Goal: Task Accomplishment & Management: Complete application form

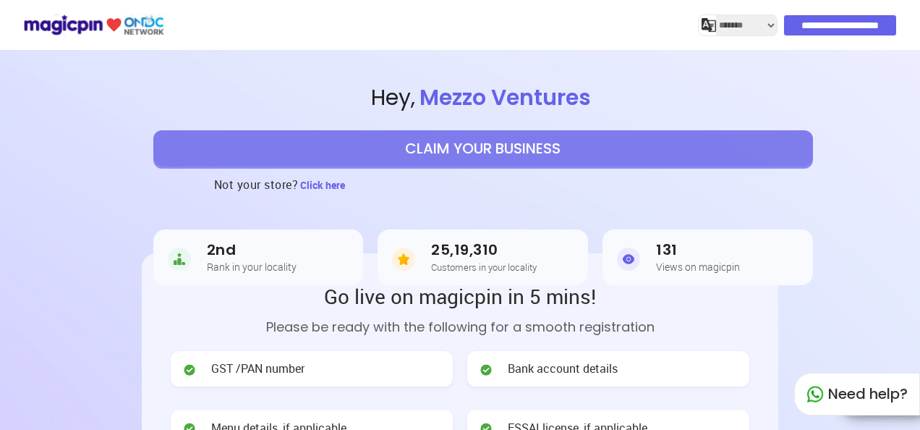
select select "*******"
click at [479, 146] on button "CLAIM YOUR BUSINESS" at bounding box center [483, 148] width 660 height 36
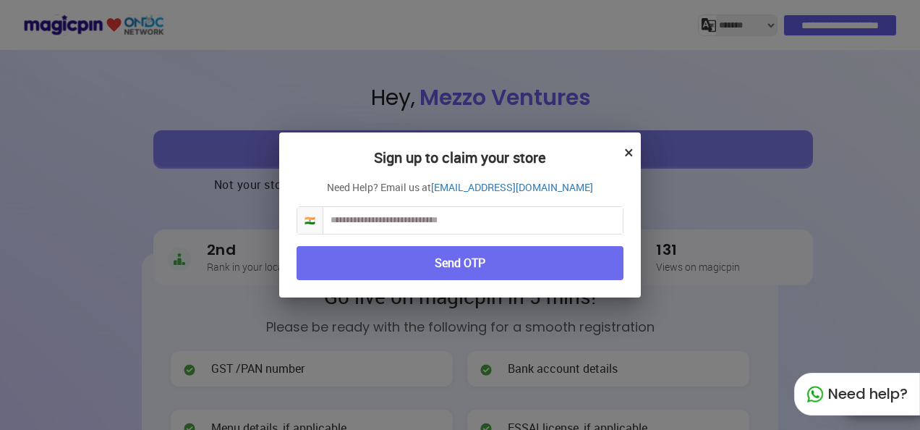
click at [487, 218] on input "text" at bounding box center [472, 220] width 299 height 27
type input "**********"
click at [508, 265] on button "Send OTP" at bounding box center [460, 263] width 327 height 34
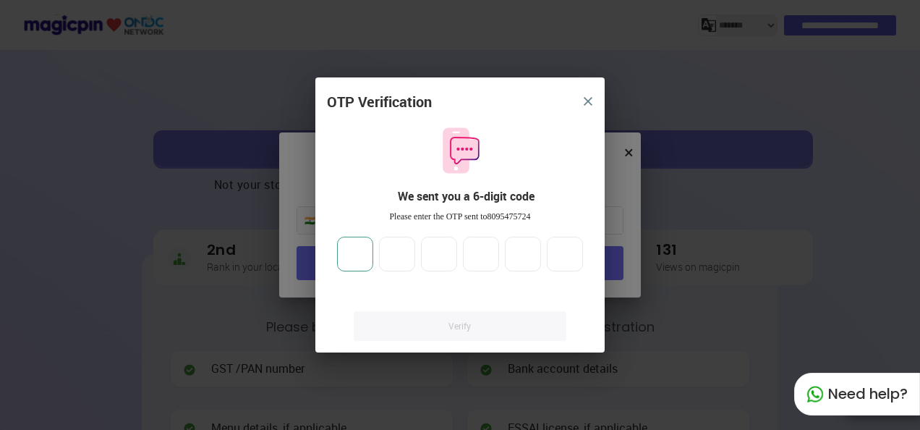
click at [362, 255] on input "number" at bounding box center [355, 254] width 36 height 35
type input "*"
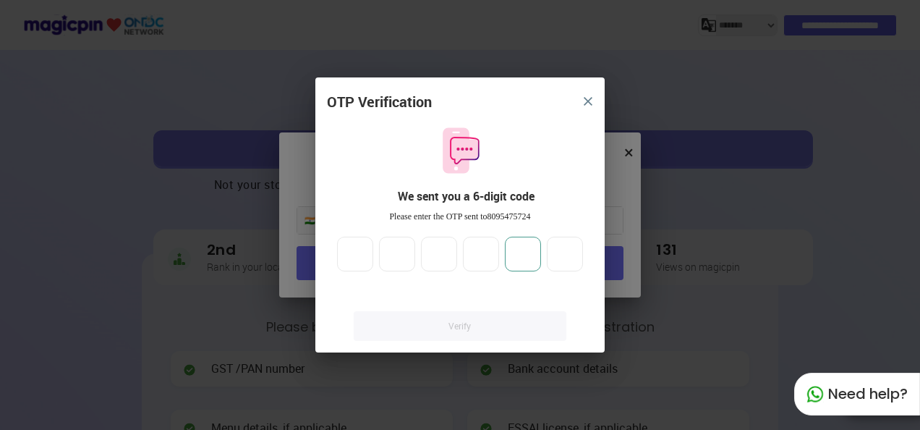
type input "*"
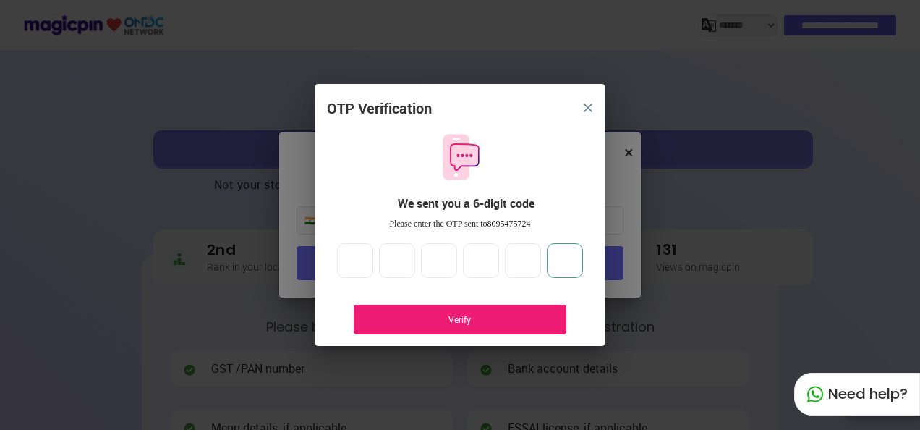
type input "*"
click at [400, 306] on div "Verify" at bounding box center [460, 319] width 213 height 30
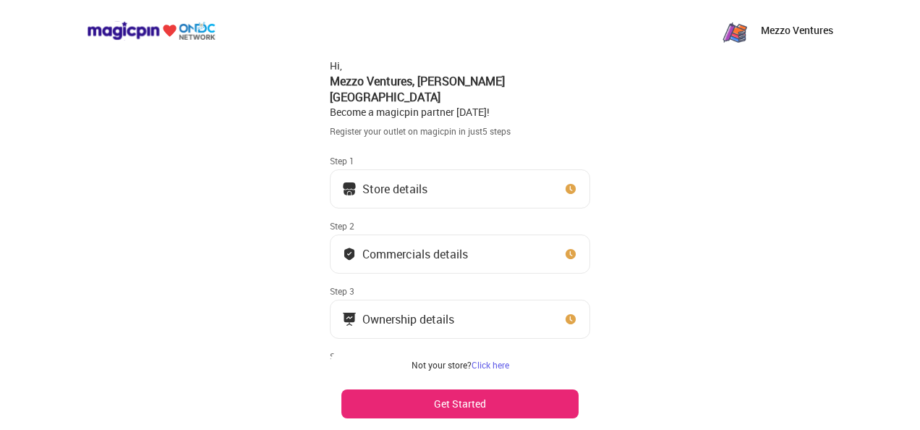
click at [574, 182] on img at bounding box center [570, 189] width 14 height 14
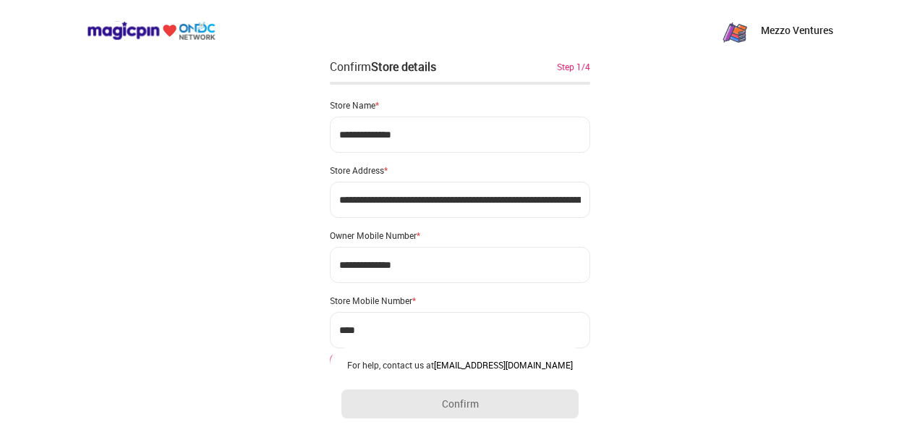
type input "**********"
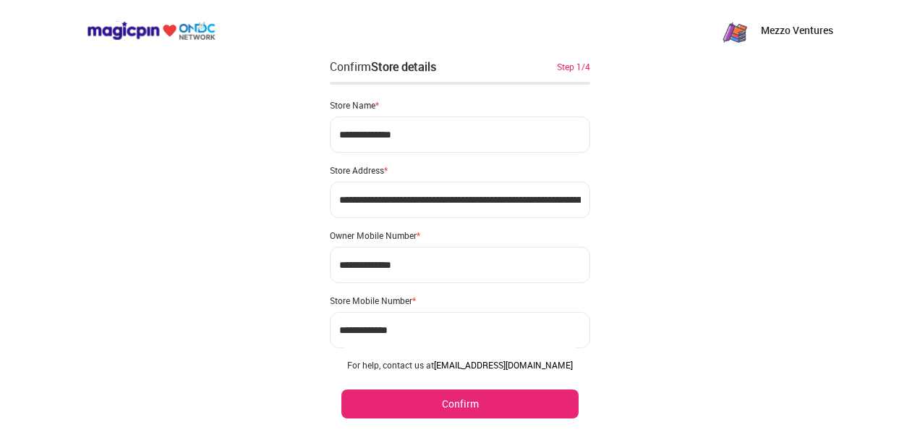
click at [444, 401] on button "Confirm" at bounding box center [459, 403] width 237 height 29
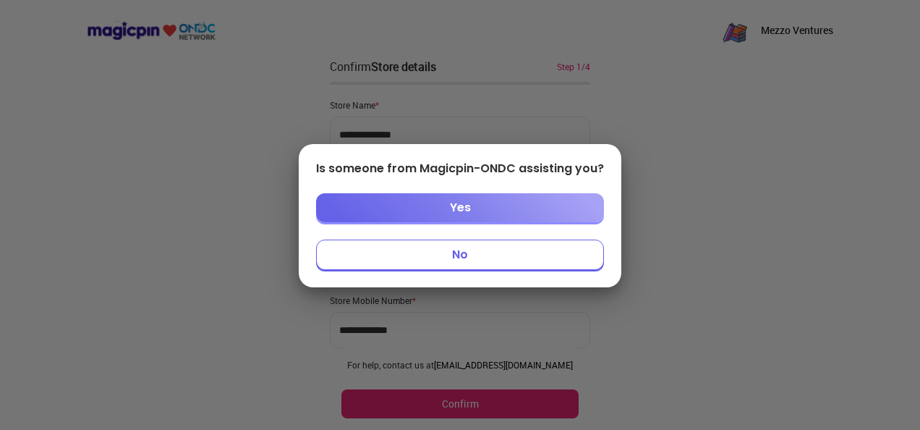
click at [499, 260] on button "No" at bounding box center [460, 254] width 288 height 30
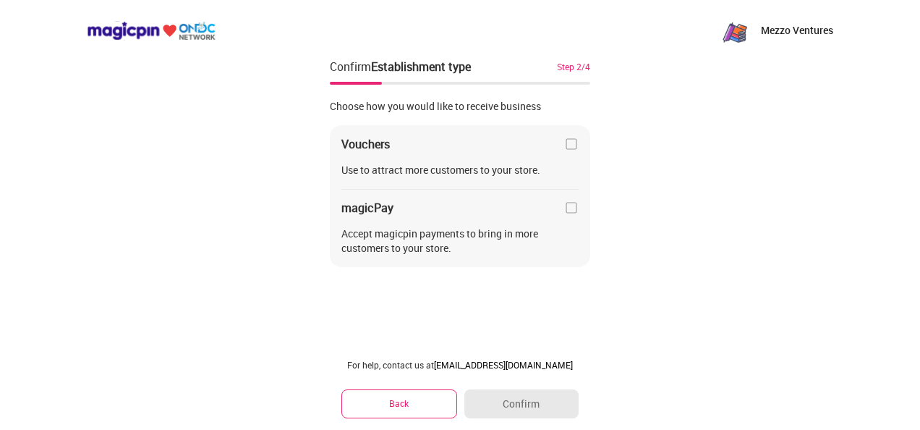
click at [572, 146] on img at bounding box center [571, 144] width 14 height 14
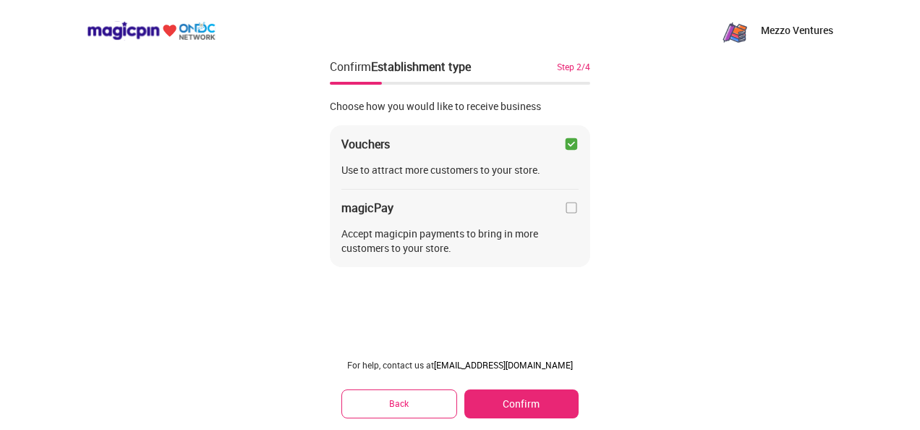
click at [530, 401] on button "Confirm" at bounding box center [521, 403] width 114 height 29
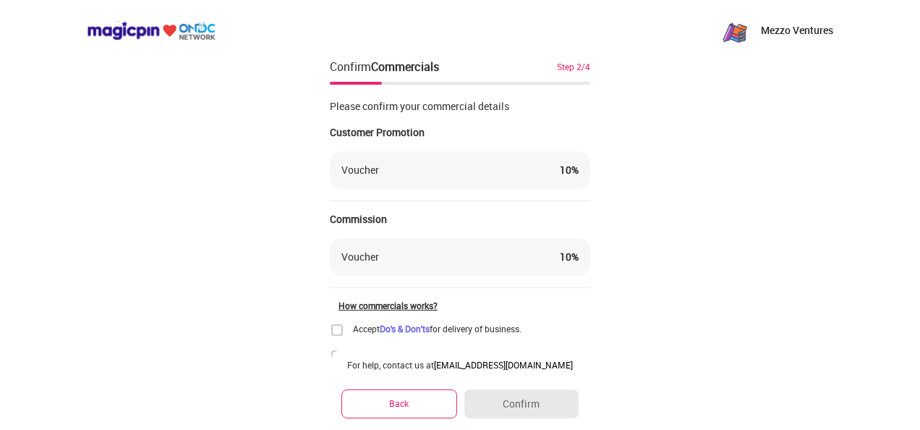
click at [562, 170] on div "10 %" at bounding box center [569, 170] width 19 height 14
click at [573, 170] on div "10 %" at bounding box center [569, 170] width 19 height 14
click at [493, 250] on div "Voucher 10 %" at bounding box center [459, 257] width 237 height 14
